Goal: Entertainment & Leisure: Consume media (video, audio)

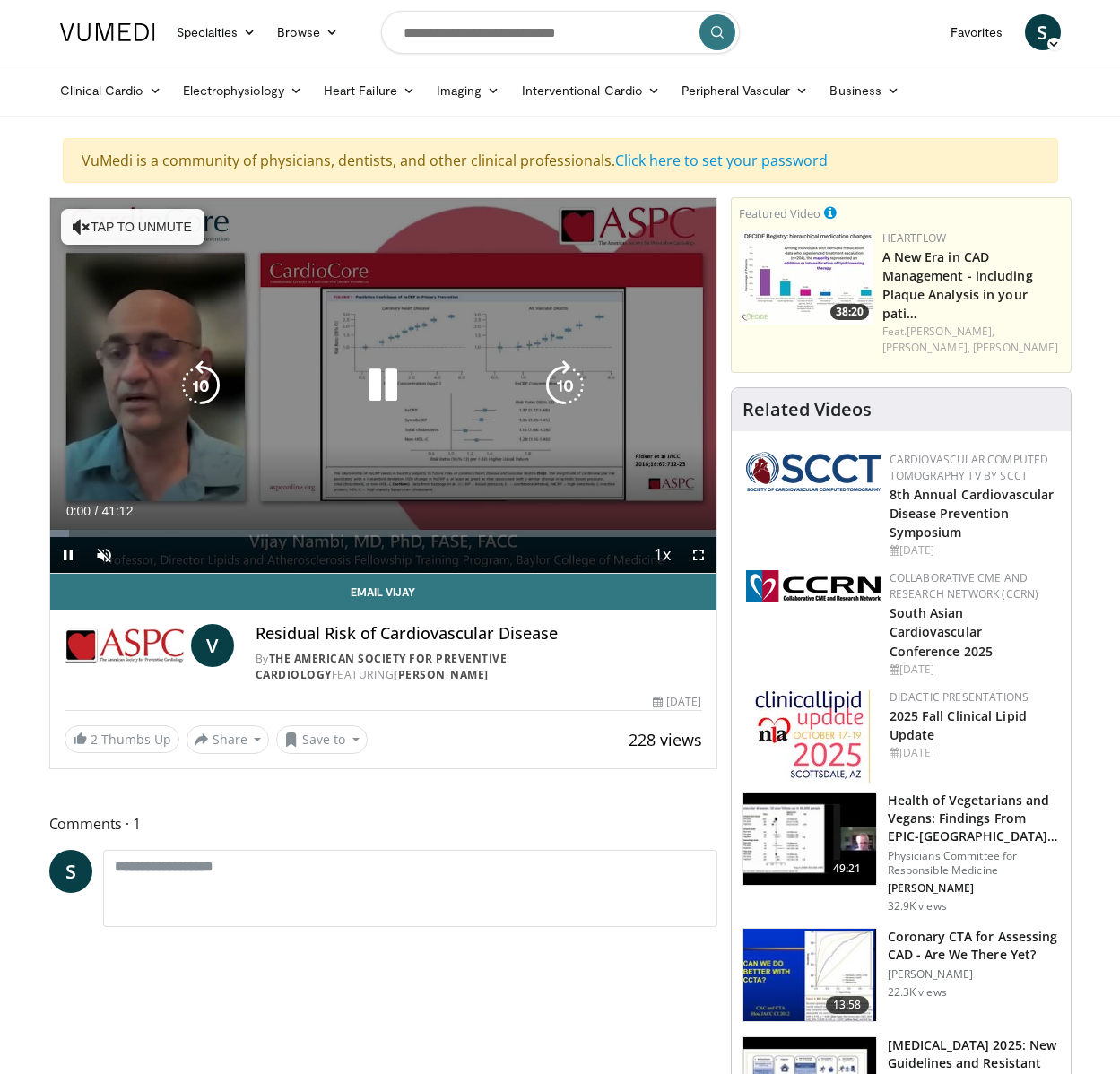
click at [90, 224] on button "Tap to unmute" at bounding box center [133, 227] width 144 height 36
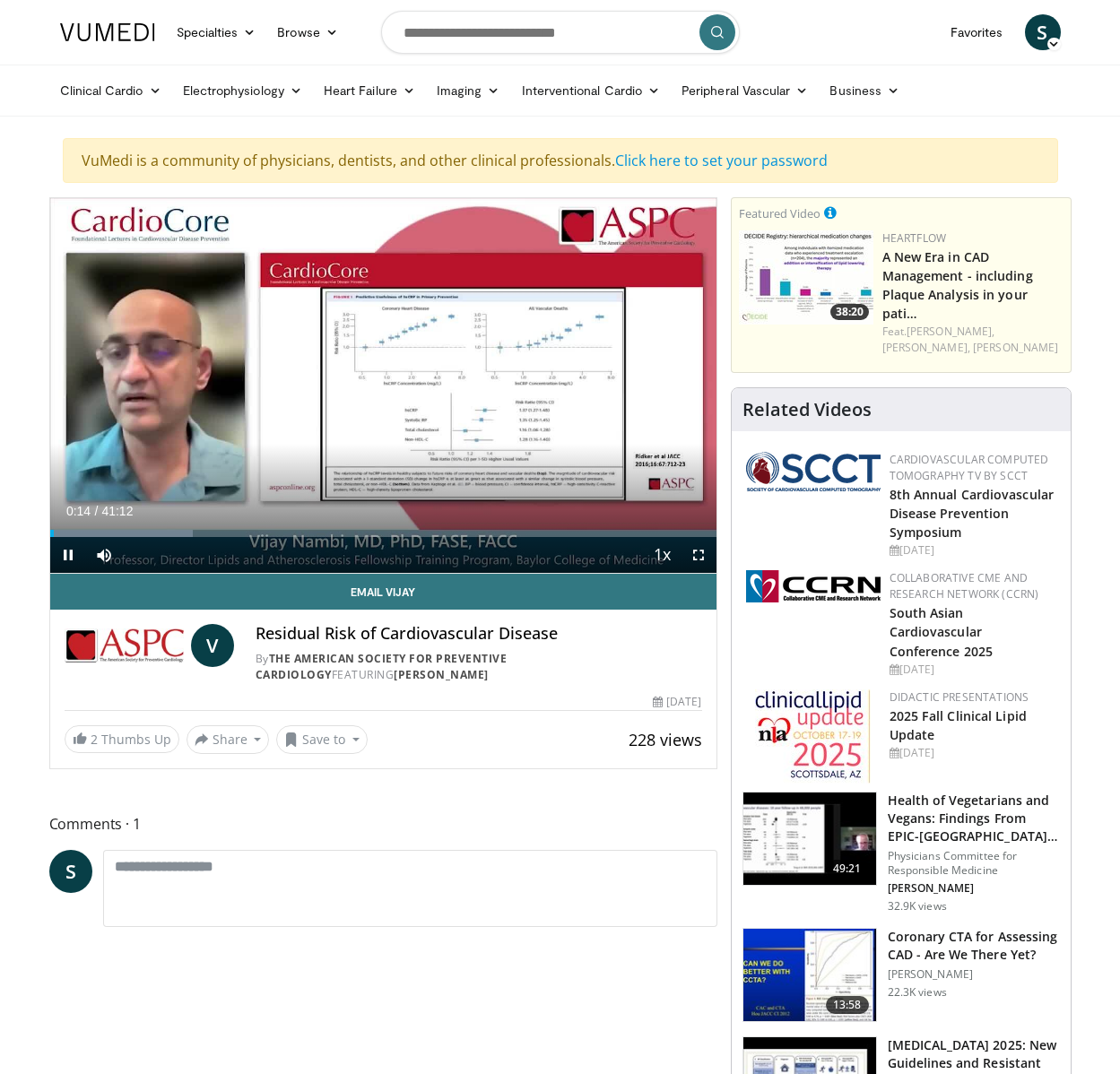
click at [700, 551] on span "Video Player" at bounding box center [699, 555] width 36 height 36
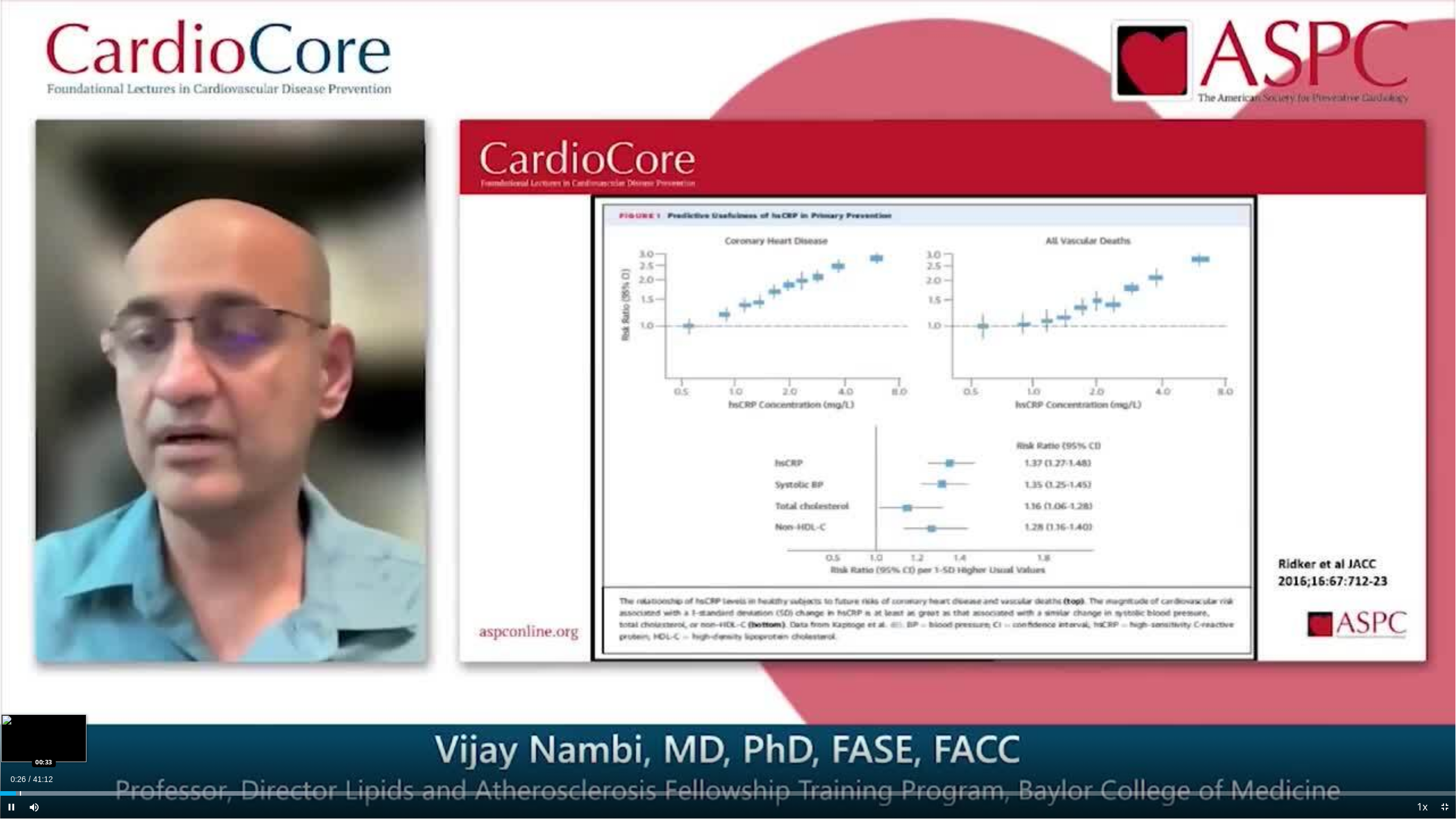
click at [20, 681] on div "Progress Bar" at bounding box center [20, 793] width 1 height 5
click at [41, 681] on div "Progress Bar" at bounding box center [41, 793] width 1 height 5
click at [12, 681] on span "Video Player" at bounding box center [11, 807] width 23 height 23
click at [710, 681] on div "Current Time 1:11 / Duration 41:12 Play Skip Backward Skip Forward Mute 0% Load…" at bounding box center [728, 807] width 1456 height 23
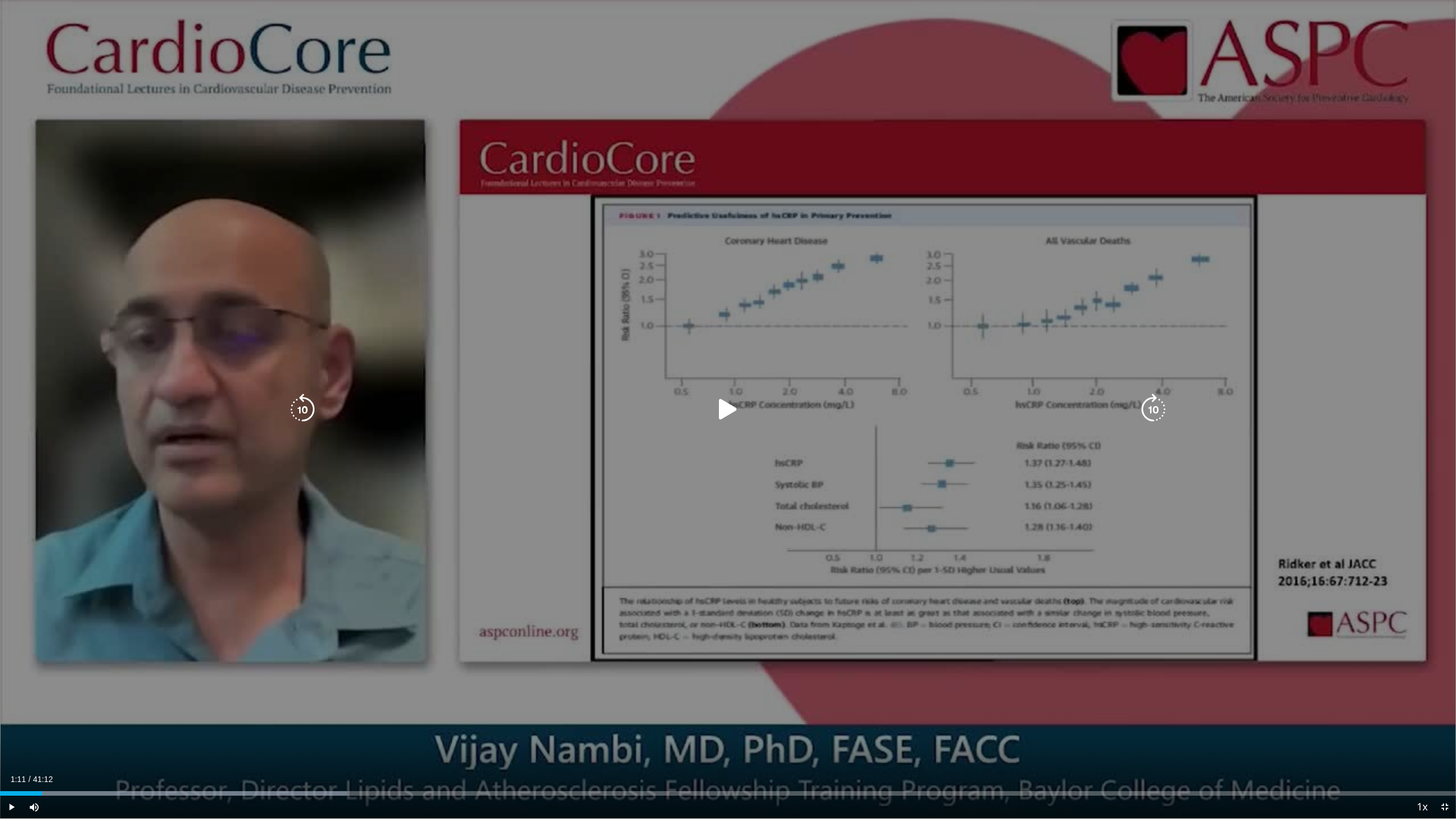
drag, startPoint x: 14, startPoint y: 805, endPoint x: 96, endPoint y: 791, distance: 83.2
click at [16, 681] on span "Video Player" at bounding box center [11, 807] width 23 height 23
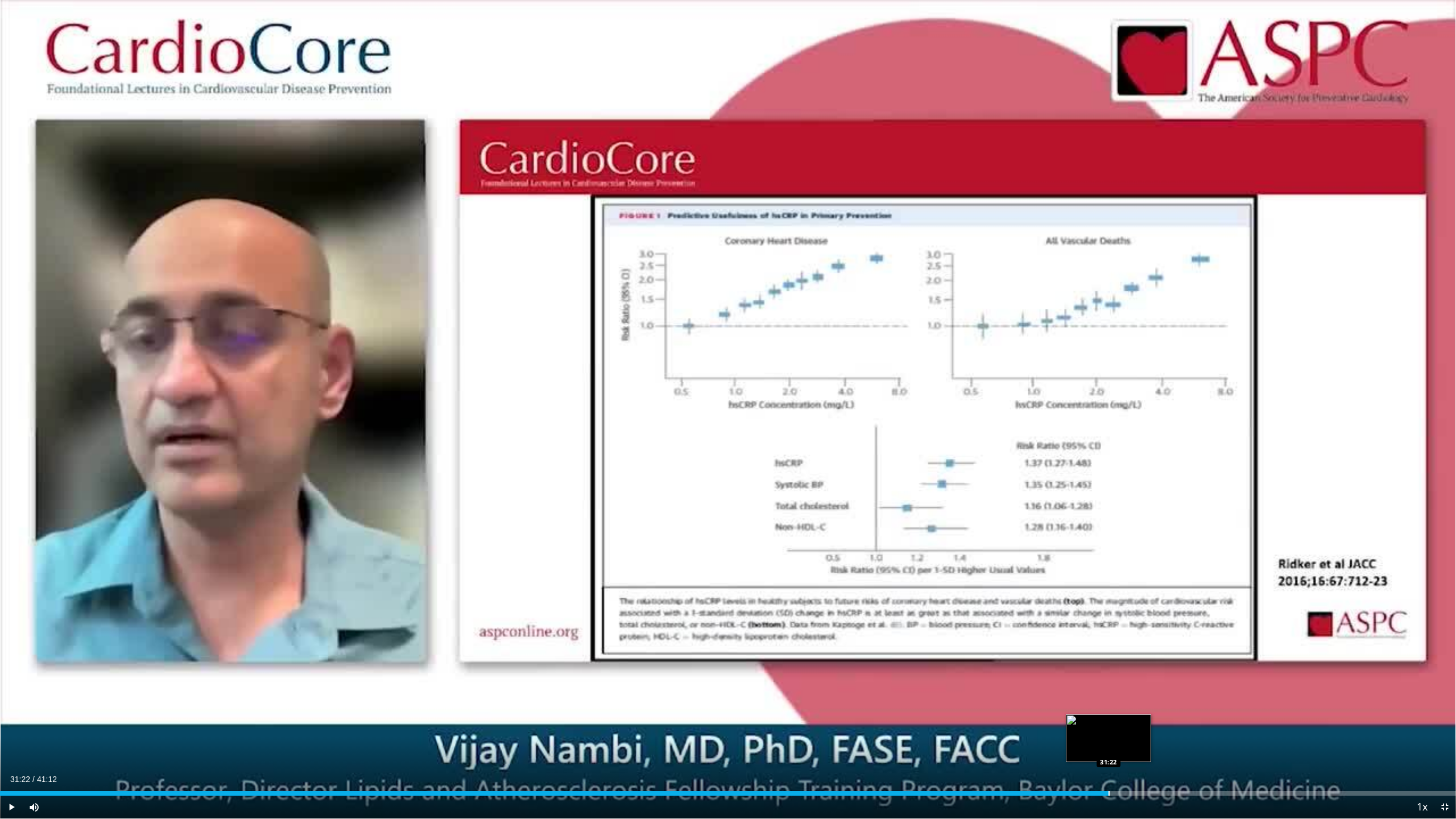
click at [710, 681] on div "Progress Bar" at bounding box center [1109, 793] width 1 height 5
click at [710, 681] on div "Progress Bar" at bounding box center [1170, 793] width 1 height 5
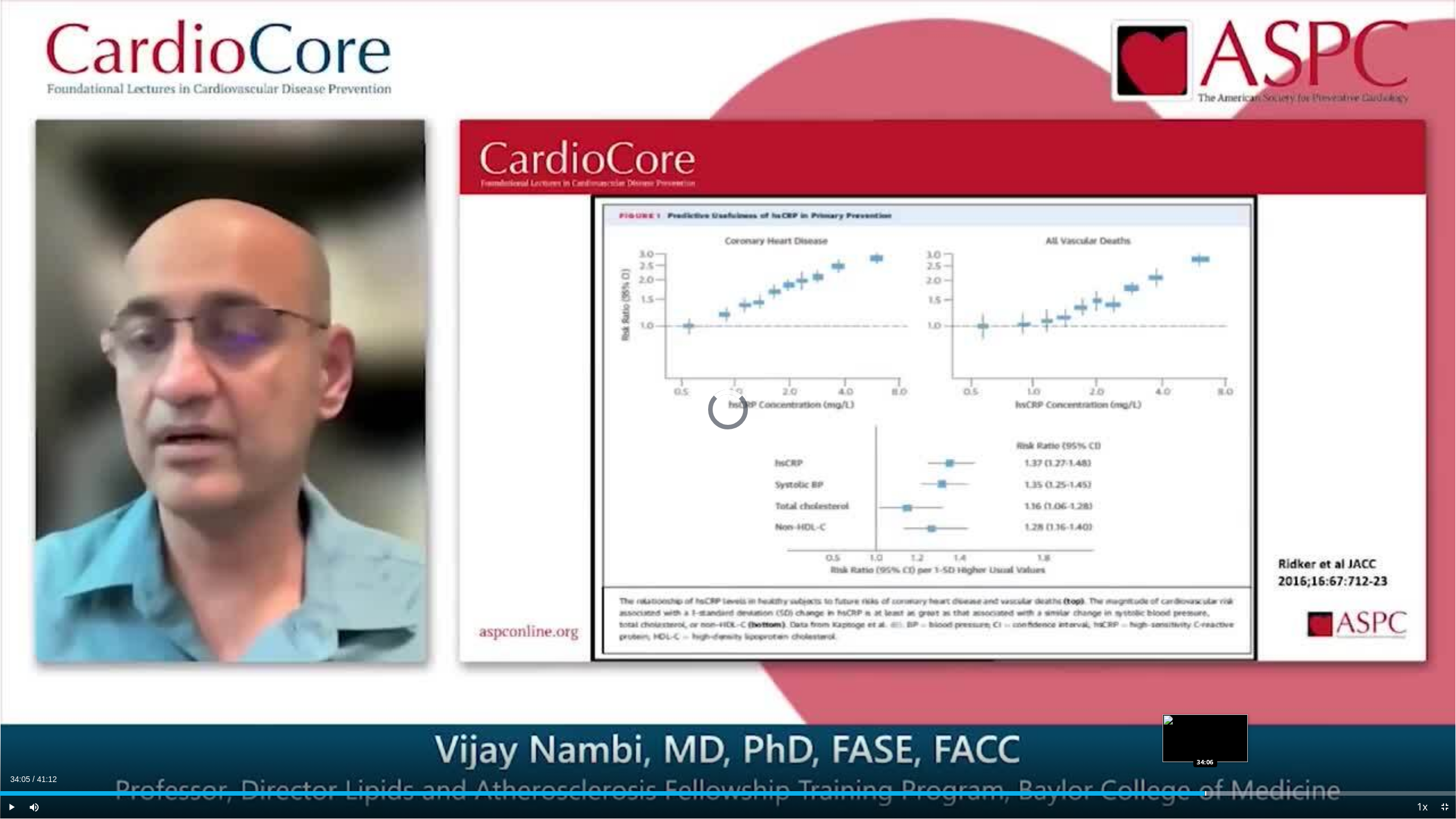
click at [710, 681] on div "Progress Bar" at bounding box center [1205, 793] width 1 height 5
click at [710, 681] on div "Progress Bar" at bounding box center [1269, 793] width 1 height 5
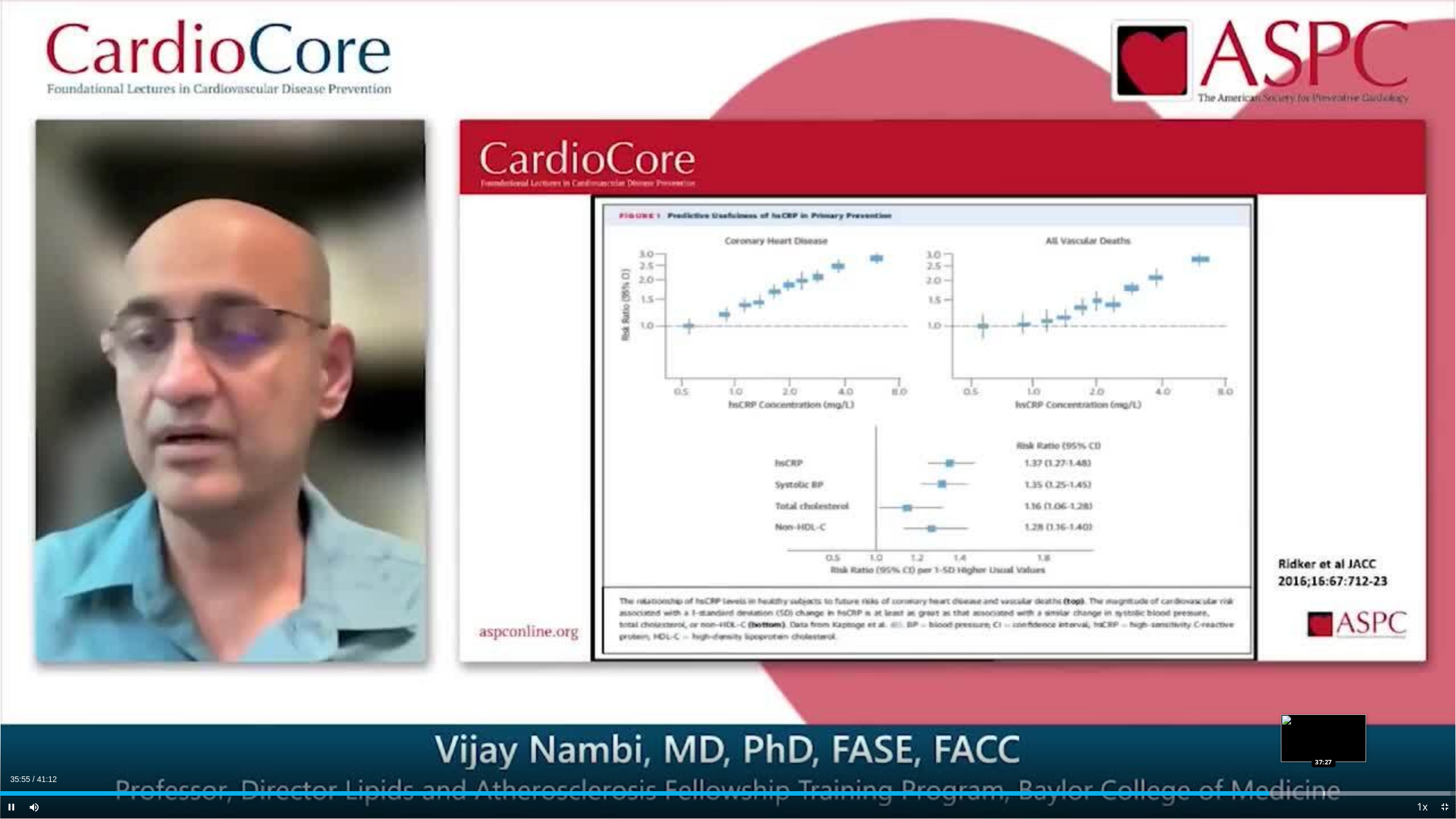
click at [710, 681] on div "Progress Bar" at bounding box center [1324, 793] width 1 height 5
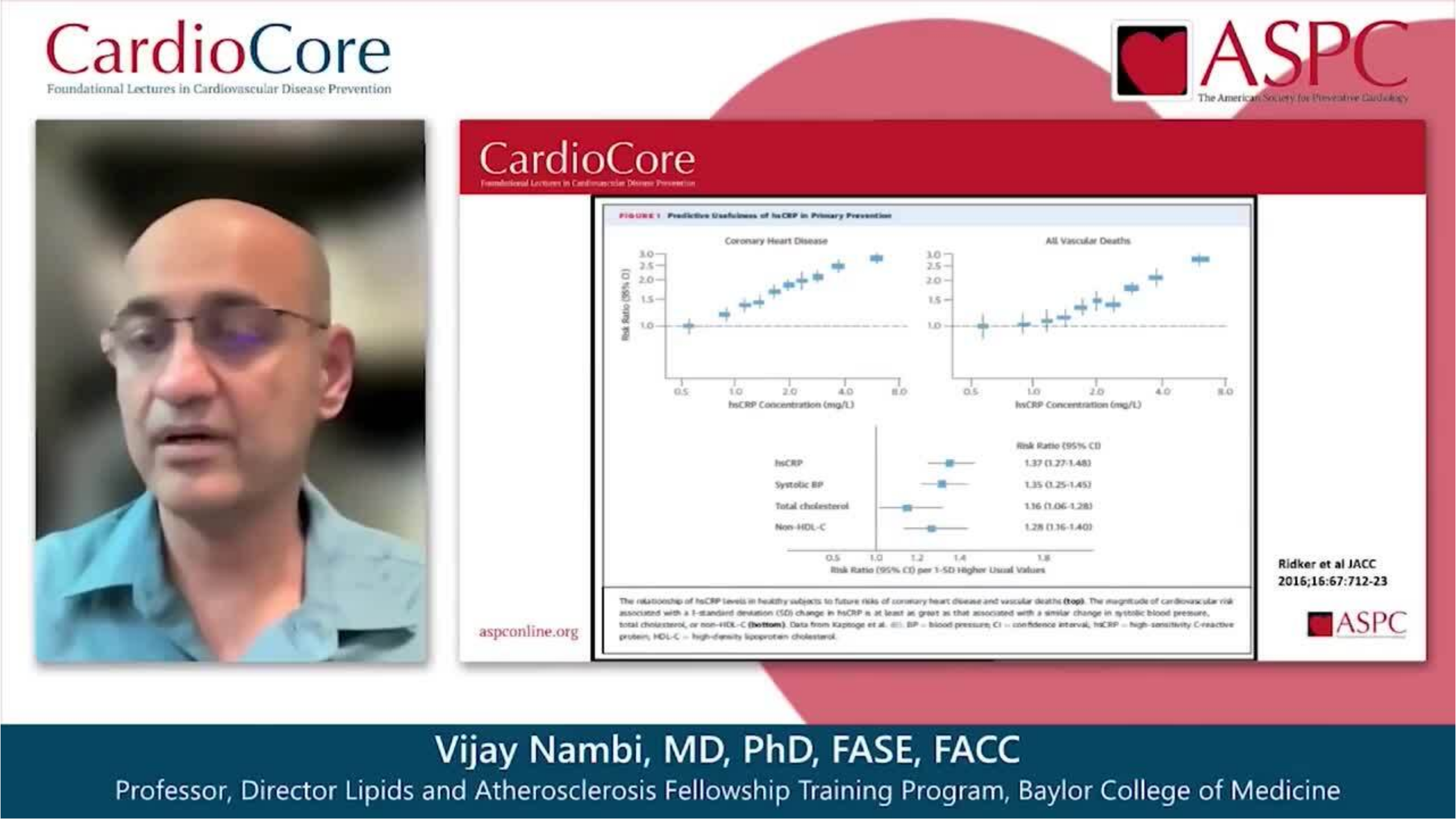
click at [710, 681] on video-js "**********" at bounding box center [728, 409] width 1456 height 819
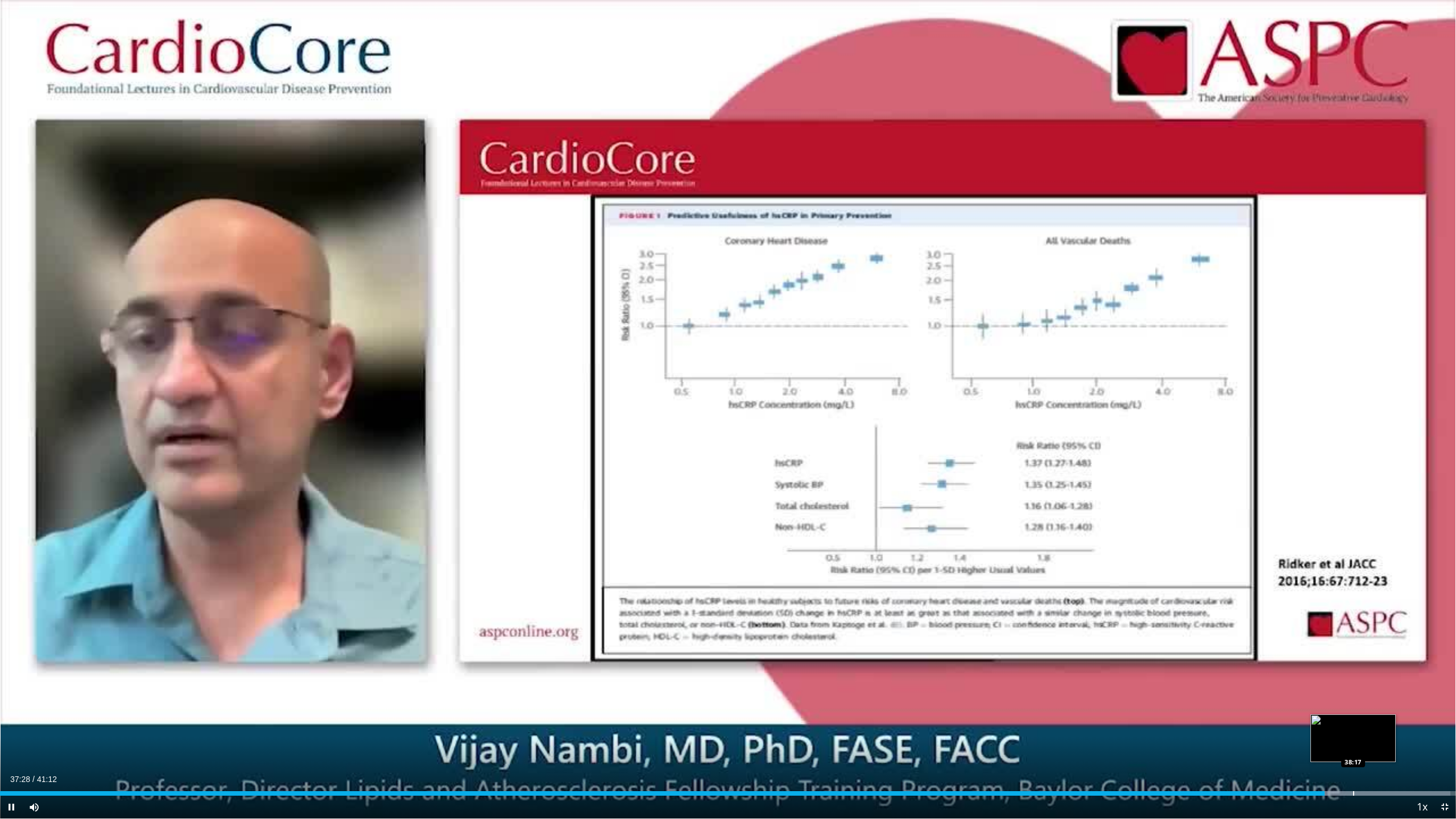
click at [710, 681] on div "Progress Bar" at bounding box center [1353, 793] width 1 height 5
click at [710, 681] on div "Progress Bar" at bounding box center [1366, 793] width 1 height 5
click at [710, 681] on div "Progress Bar" at bounding box center [1380, 793] width 1 height 5
click at [710, 681] on div "Progress Bar" at bounding box center [1299, 793] width 303 height 5
click at [710, 681] on div "Progress Bar" at bounding box center [1416, 793] width 1 height 5
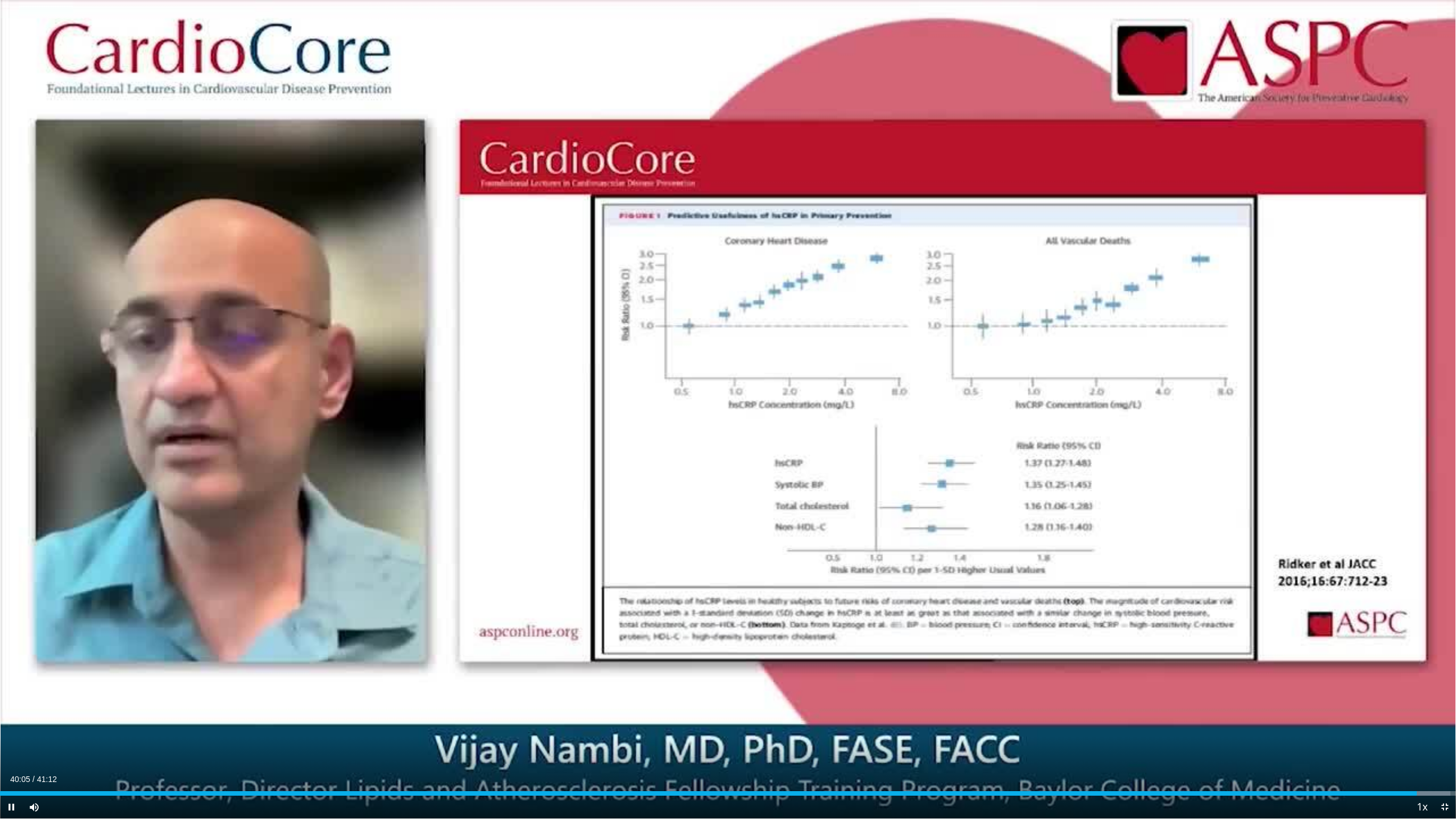
click at [9, 681] on span "Video Player" at bounding box center [11, 807] width 23 height 23
click at [710, 681] on div "Progress Bar" at bounding box center [1440, 793] width 1 height 5
